Goal: Transaction & Acquisition: Purchase product/service

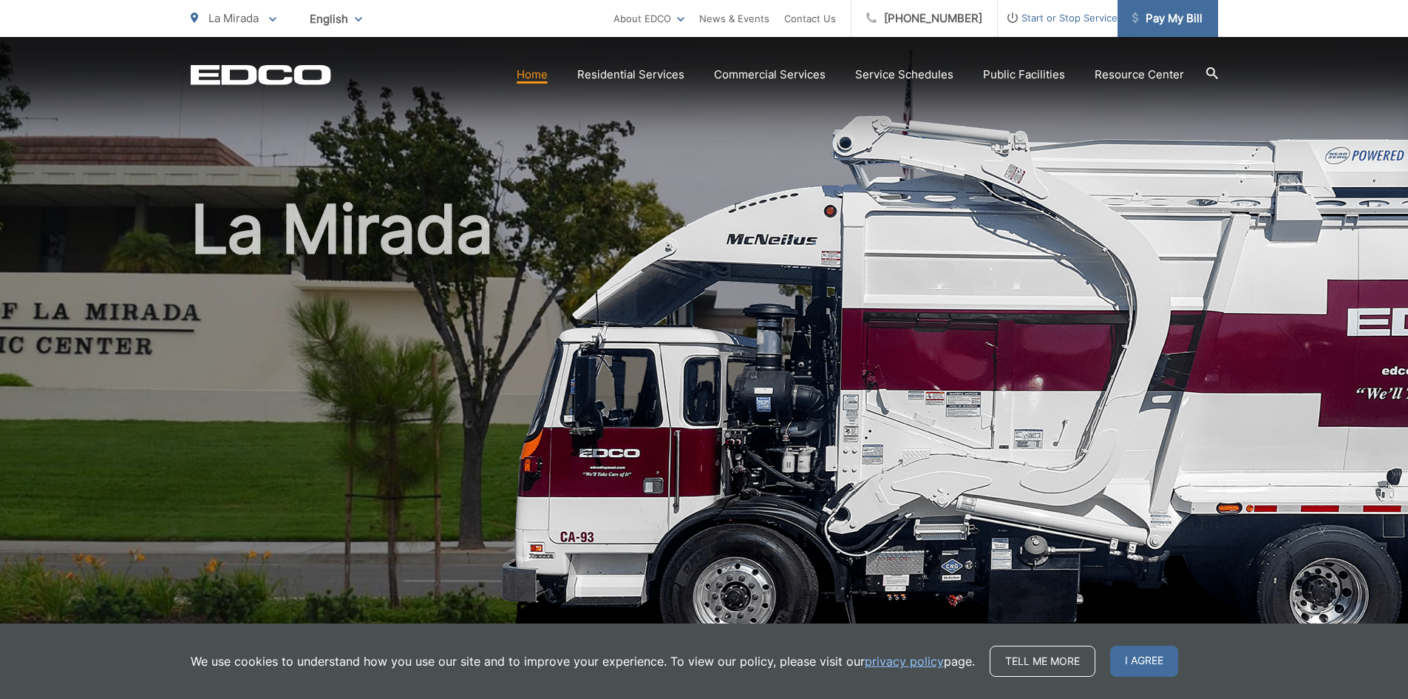
click at [1165, 15] on span "Pay My Bill" at bounding box center [1167, 19] width 70 height 18
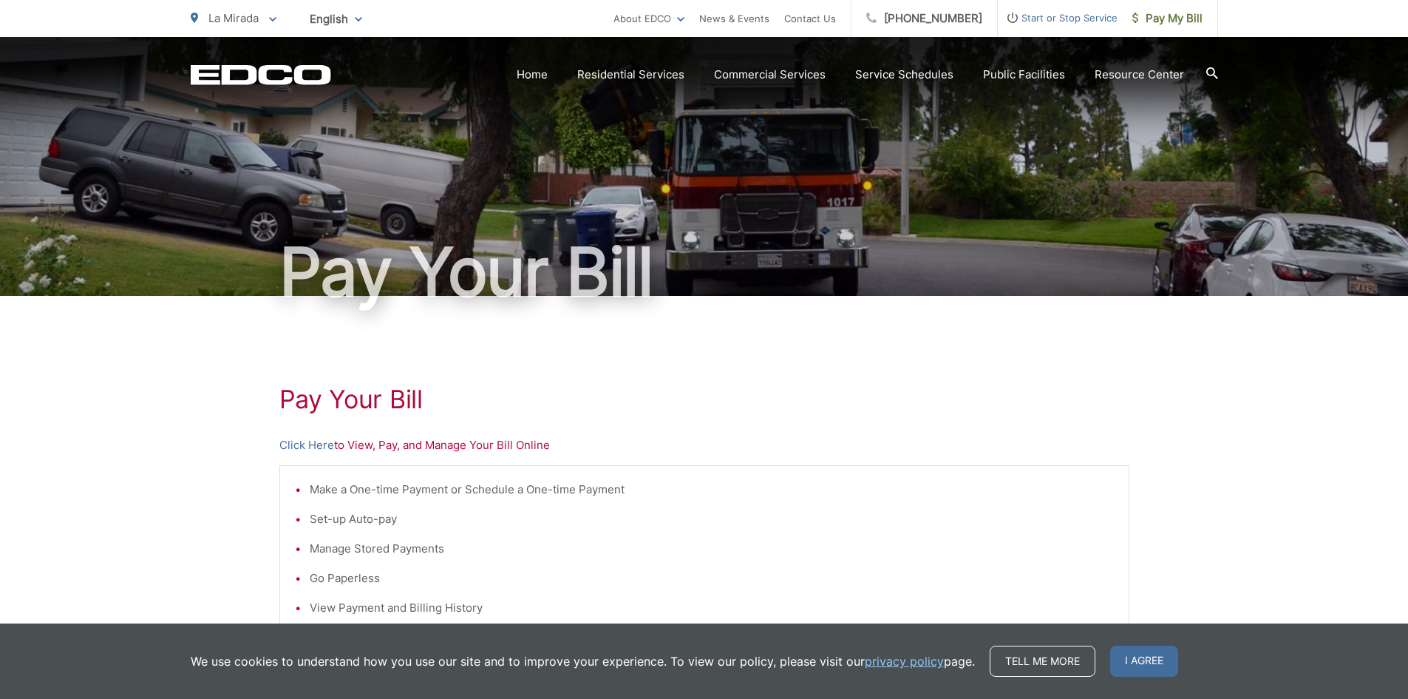
click at [350, 444] on p "Click Here to View, Pay, and Manage Your Bill Online" at bounding box center [704, 445] width 850 height 18
click at [1163, 679] on div "We use cookies to understand how you use our site and to improve your experienc…" at bounding box center [704, 660] width 1408 height 75
drag, startPoint x: 1151, startPoint y: 665, endPoint x: 601, endPoint y: 507, distance: 572.3
click at [1147, 665] on span "I agree" at bounding box center [1144, 660] width 68 height 31
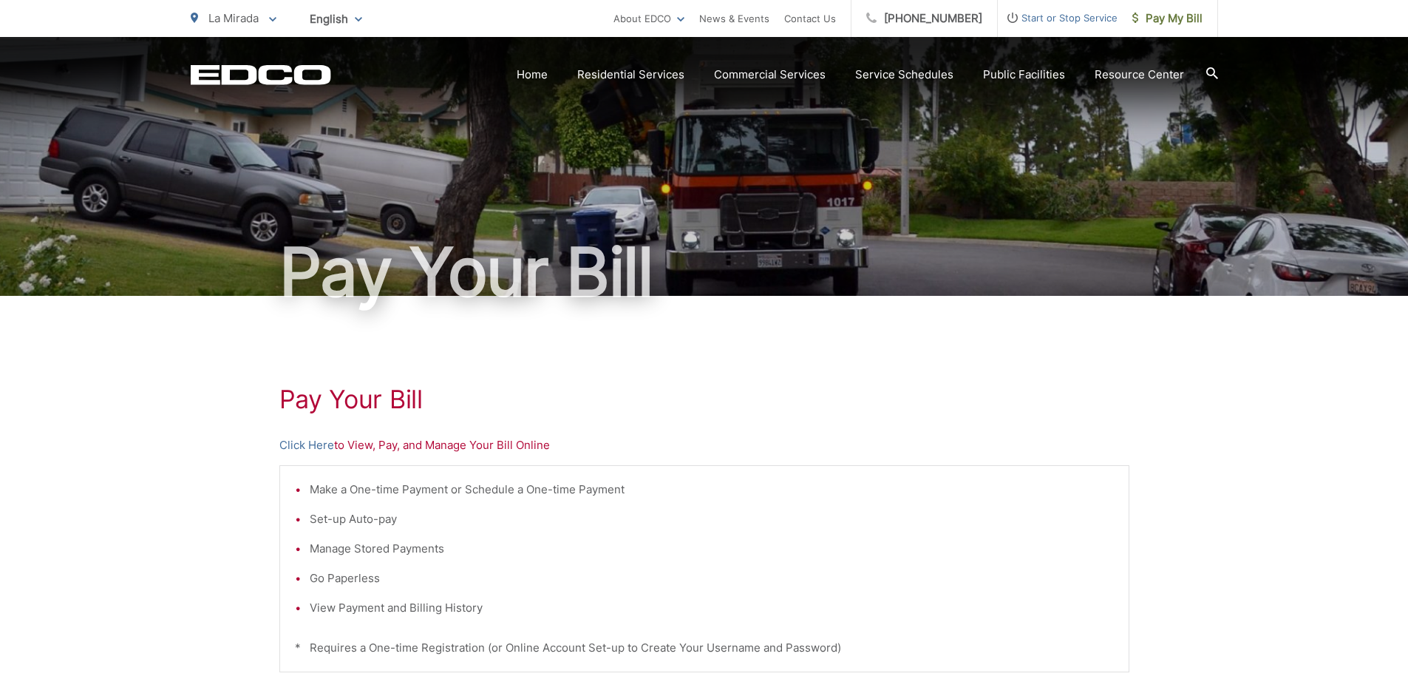
click at [376, 438] on p "Click Here to View, Pay, and Manage Your Bill Online" at bounding box center [704, 445] width 850 height 18
click at [283, 439] on link "Click Here" at bounding box center [306, 445] width 55 height 18
